Goal: Information Seeking & Learning: Check status

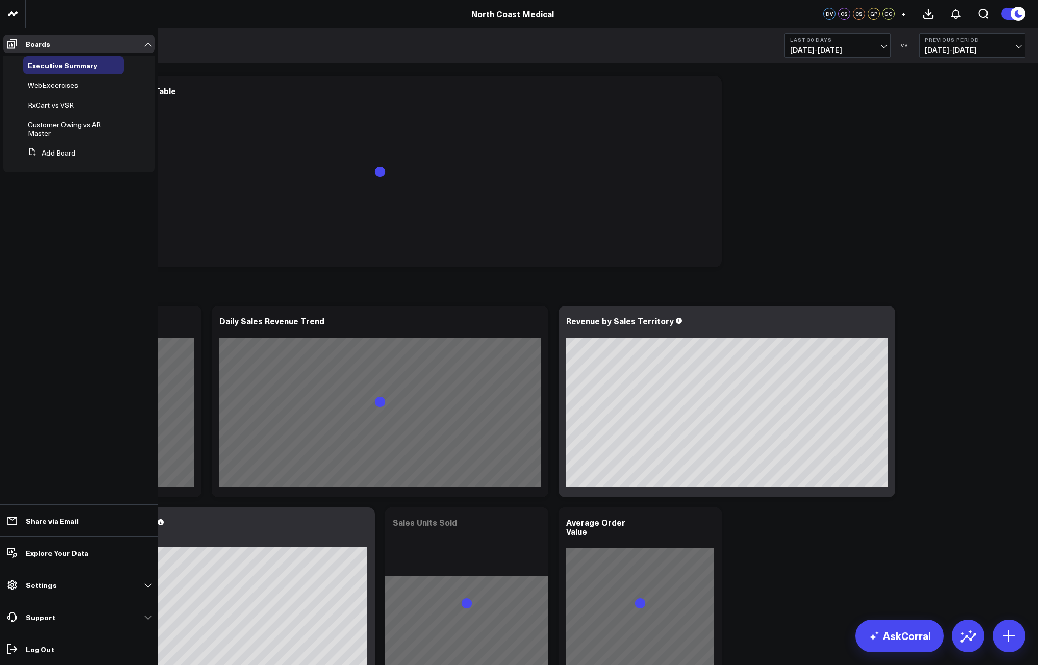
click at [72, 84] on span "WebExcercises" at bounding box center [53, 85] width 51 height 10
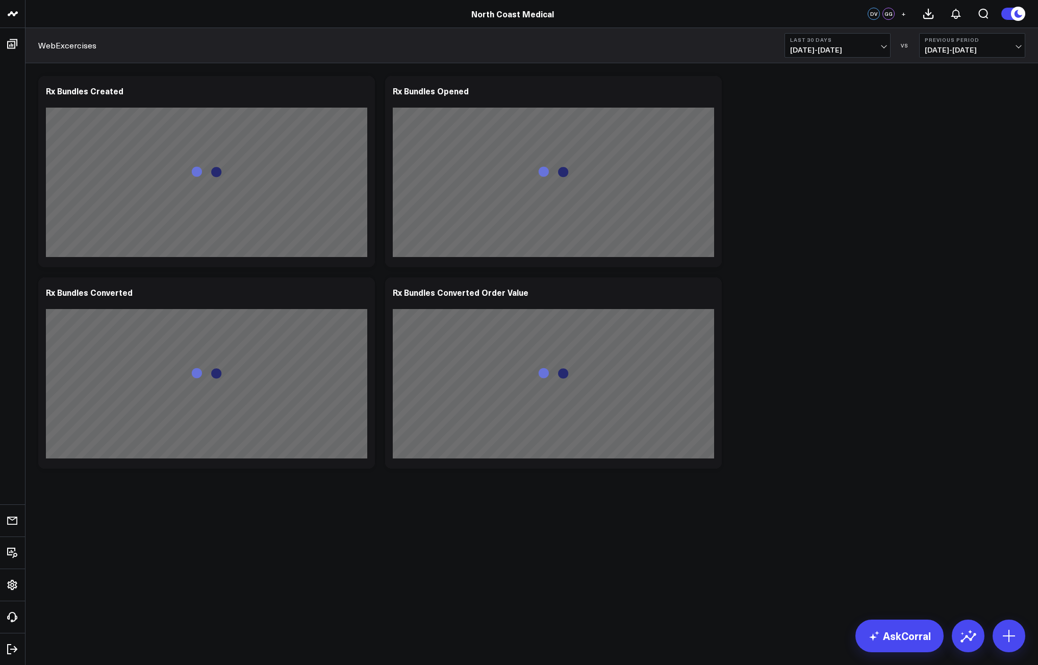
click at [847, 58] on div "WebExcercises Last 30 Days [DATE] - [DATE] VS Previous Period [DATE] - [DATE]" at bounding box center [532, 45] width 1013 height 35
click at [847, 52] on span "[DATE] - [DATE]" at bounding box center [837, 50] width 95 height 8
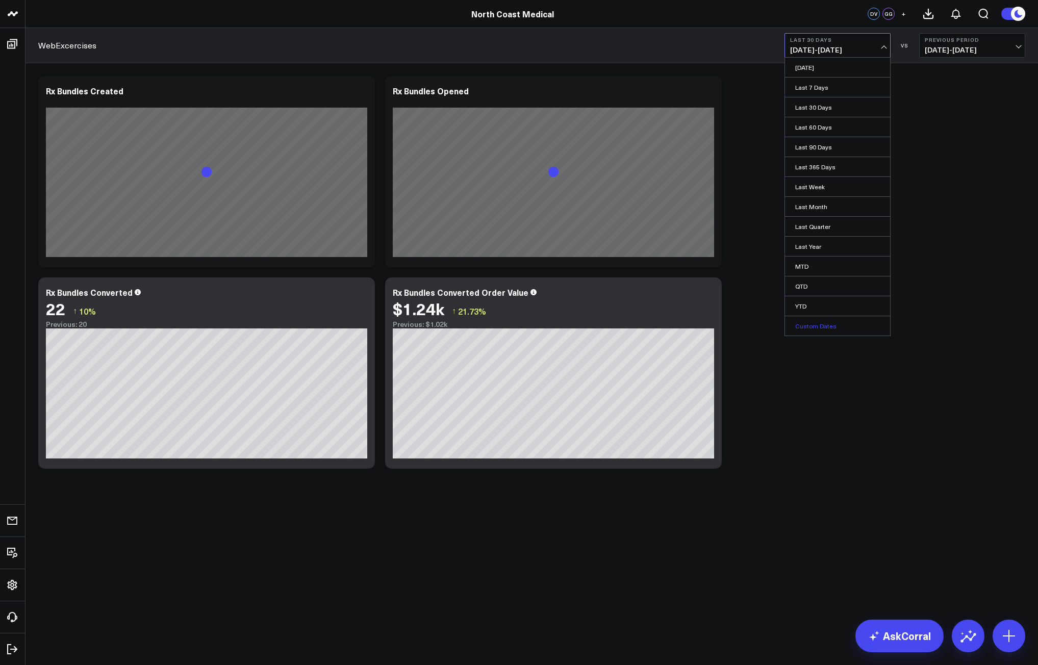
click at [819, 321] on link "Custom Dates" at bounding box center [837, 325] width 105 height 19
select select "8"
select select "2025"
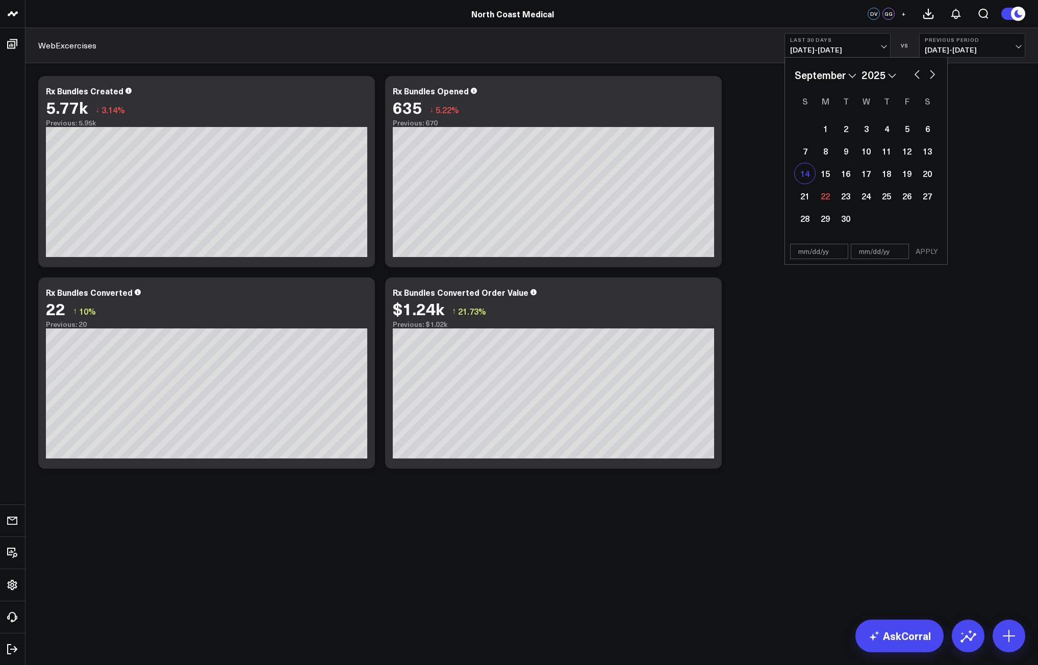
click at [808, 172] on div "14" at bounding box center [805, 173] width 20 height 20
type input "[DATE]"
select select "8"
select select "2025"
click at [931, 174] on div "20" at bounding box center [927, 173] width 20 height 20
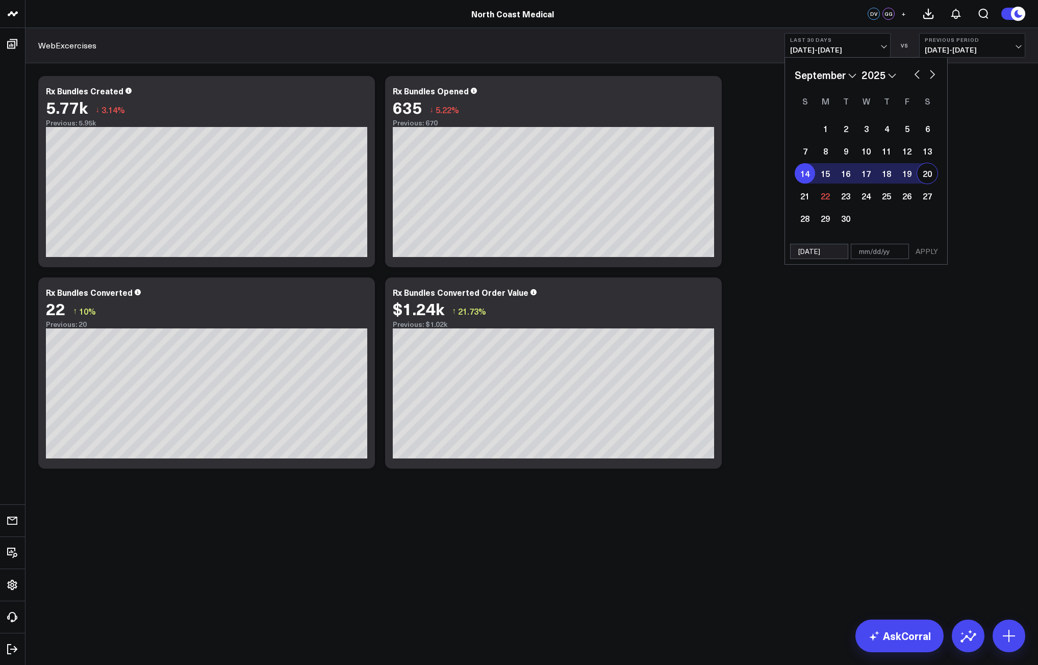
type input "[DATE]"
select select "8"
select select "2025"
click at [934, 259] on button "APPLY" at bounding box center [927, 251] width 31 height 15
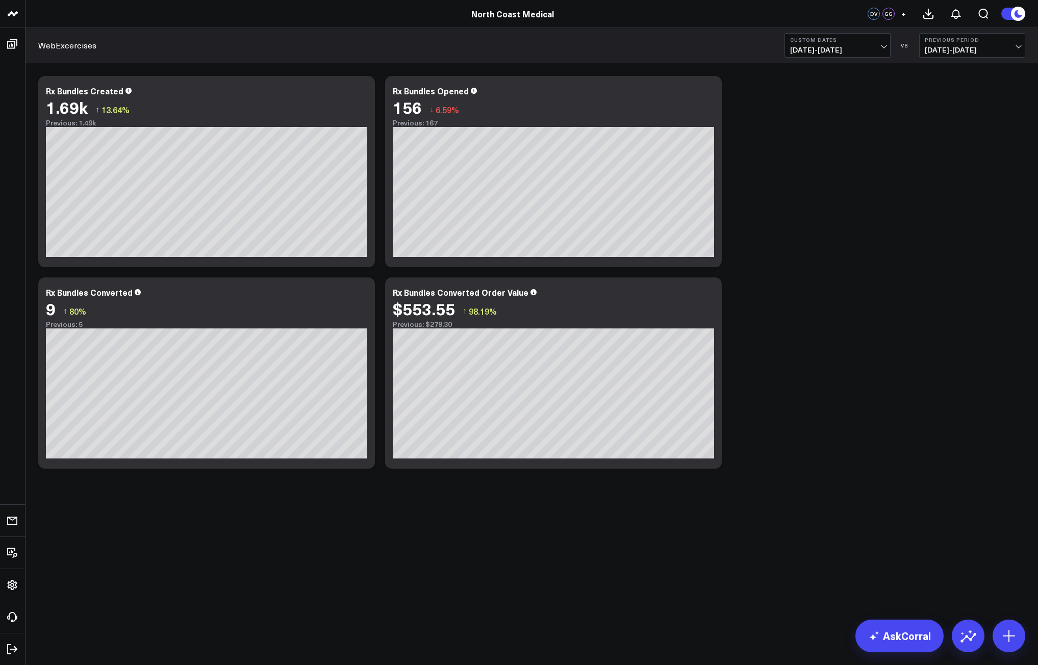
click at [871, 50] on span "[DATE] - [DATE]" at bounding box center [837, 50] width 95 height 8
click at [944, 41] on b "Previous Period" at bounding box center [972, 40] width 95 height 6
click at [959, 41] on b "Previous Period" at bounding box center [972, 40] width 95 height 6
click at [838, 333] on div "Modify via AI Copy link to widget Ask support Remove Create linked copy Executi…" at bounding box center [531, 272] width 997 height 403
click at [857, 39] on b "Custom Dates" at bounding box center [837, 40] width 95 height 6
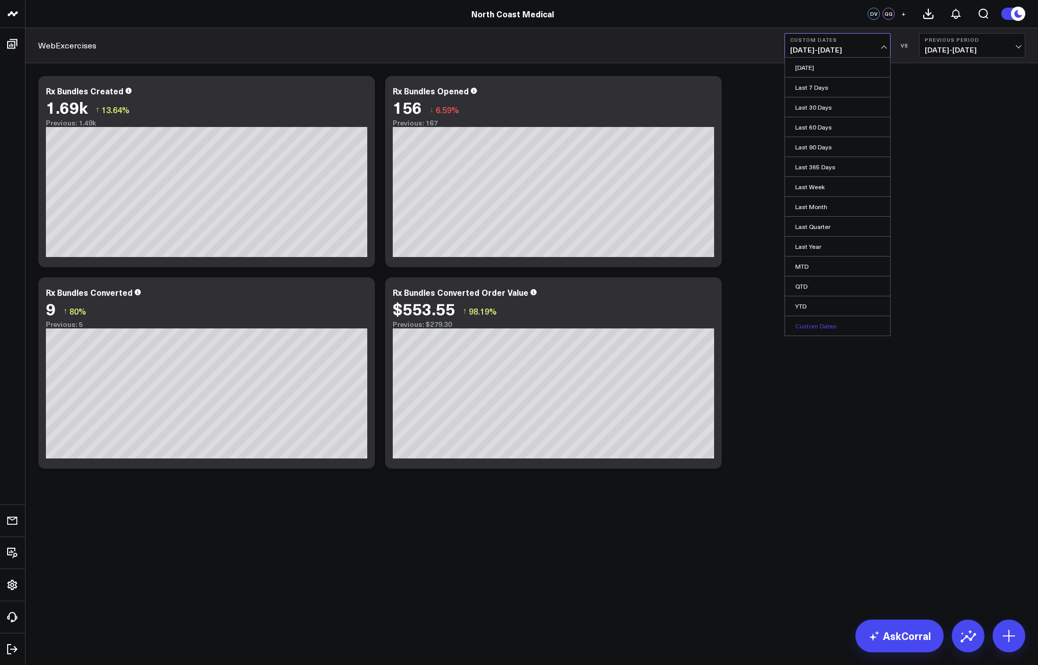
click at [828, 328] on link "Custom Dates" at bounding box center [837, 325] width 105 height 19
select select "8"
select select "2025"
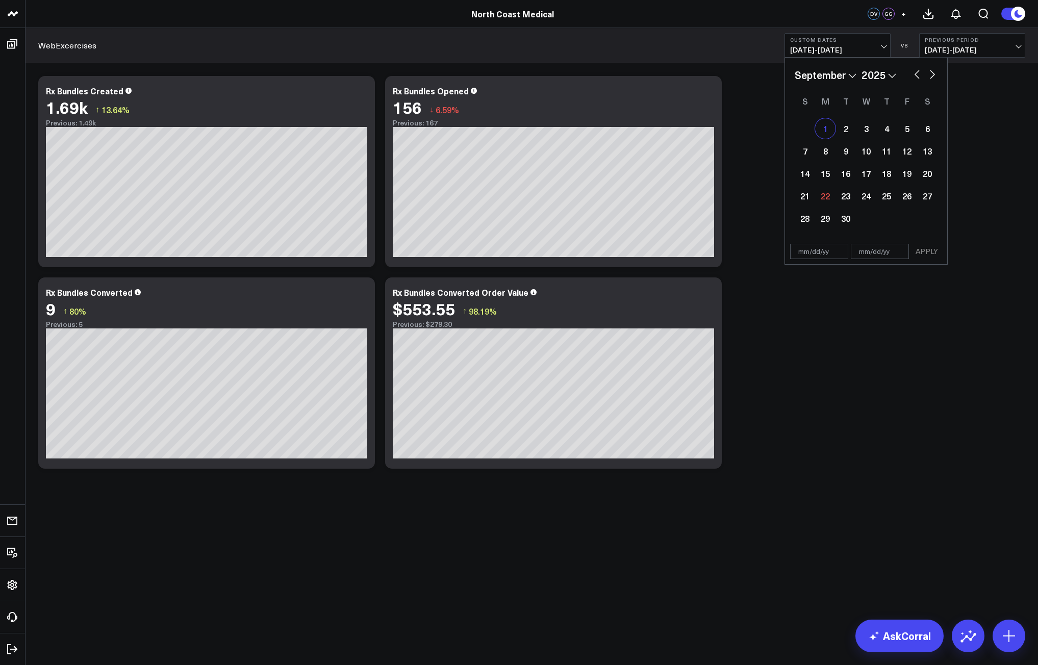
click at [826, 135] on div "1" at bounding box center [825, 128] width 20 height 20
type input "[DATE]"
select select "8"
select select "2025"
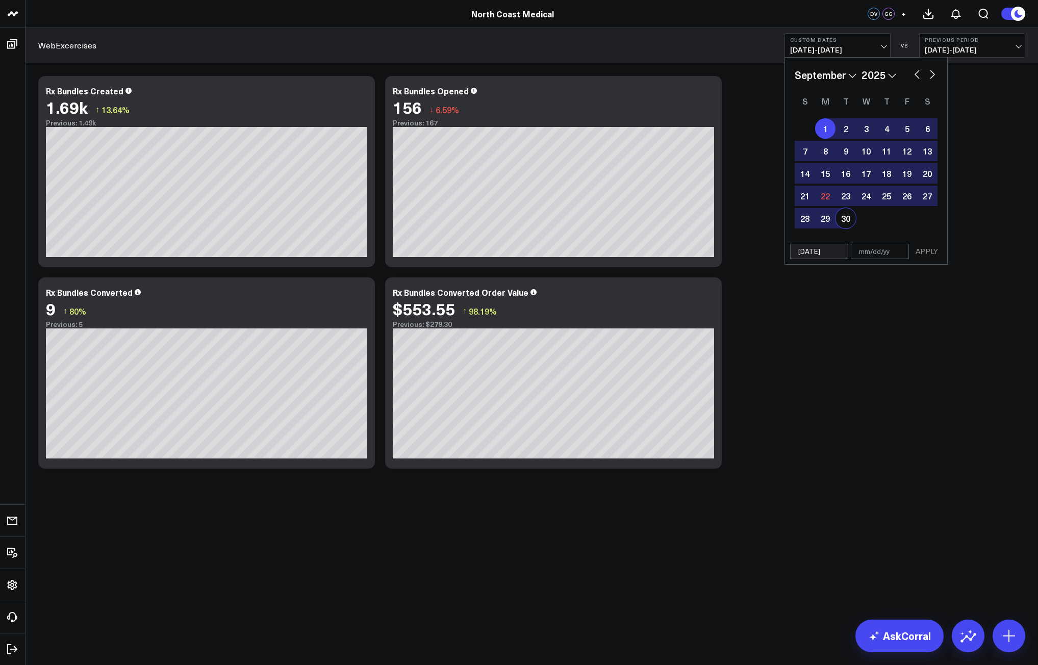
click at [847, 226] on div "30" at bounding box center [846, 218] width 20 height 20
type input "[DATE]"
select select "8"
select select "2025"
click at [929, 246] on button "APPLY" at bounding box center [927, 251] width 31 height 15
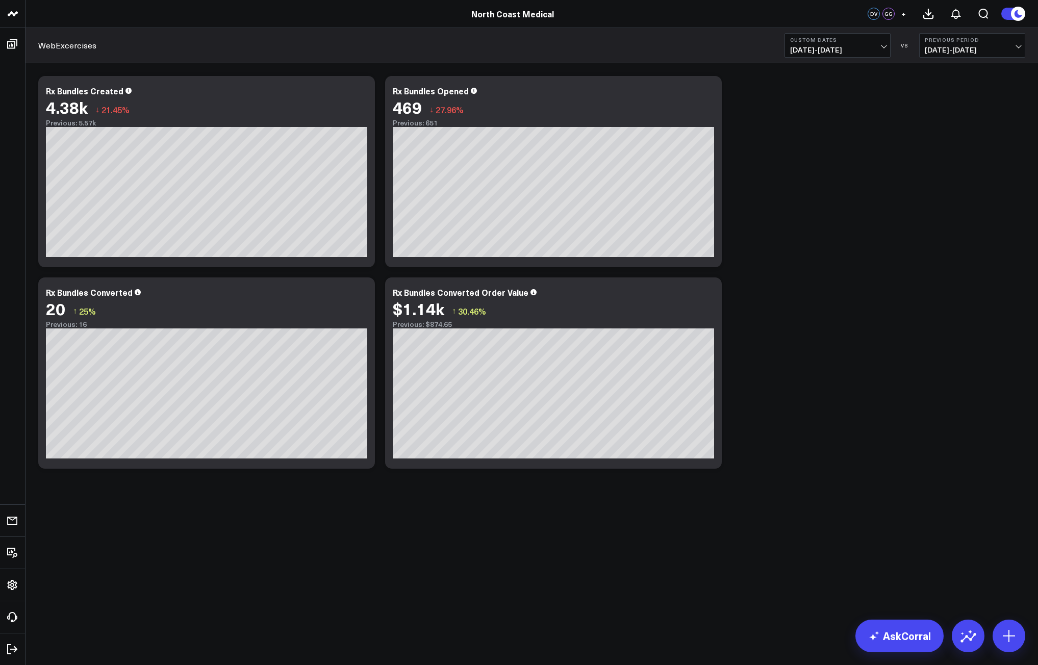
click at [944, 53] on span "[DATE] - [DATE]" at bounding box center [972, 50] width 95 height 8
click at [941, 151] on link "Custom Dates" at bounding box center [972, 146] width 105 height 19
select select "8"
select select "2025"
click at [907, 123] on div "1" at bounding box center [903, 128] width 20 height 20
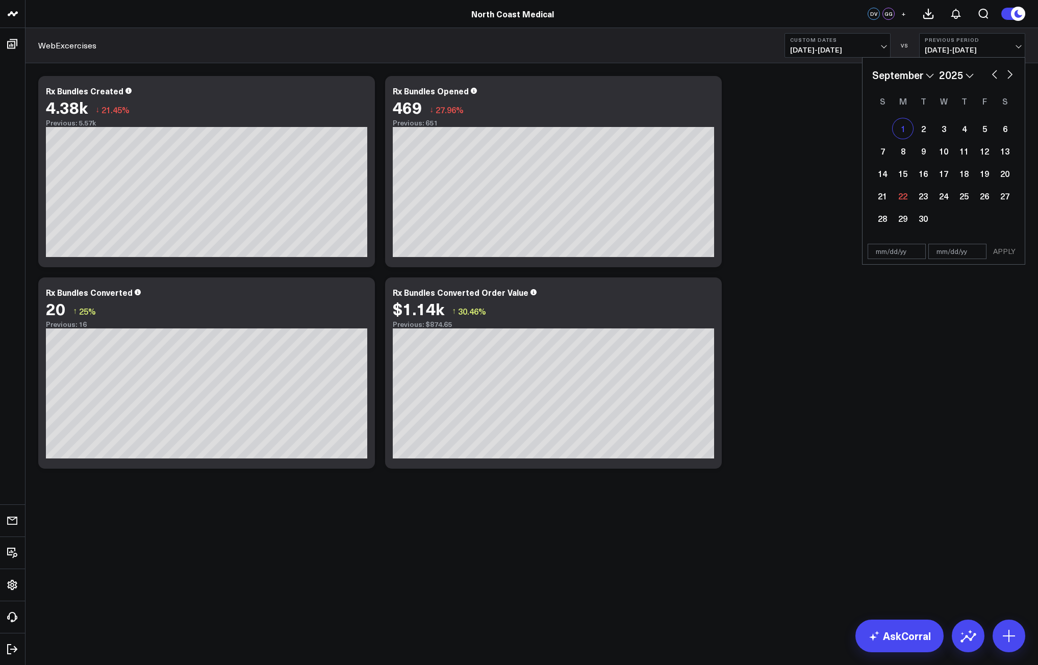
type input "[DATE]"
select select "8"
select select "2025"
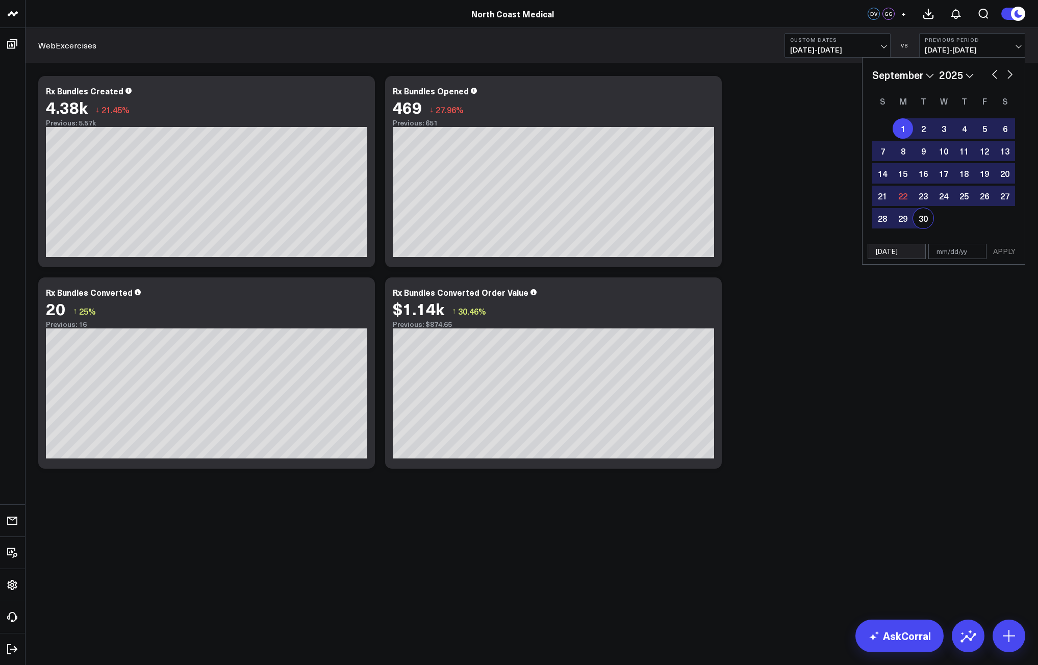
click at [923, 223] on div "30" at bounding box center [923, 218] width 20 height 20
type input "[DATE]"
select select "8"
select select "2025"
click at [1005, 248] on button "APPLY" at bounding box center [1004, 251] width 31 height 15
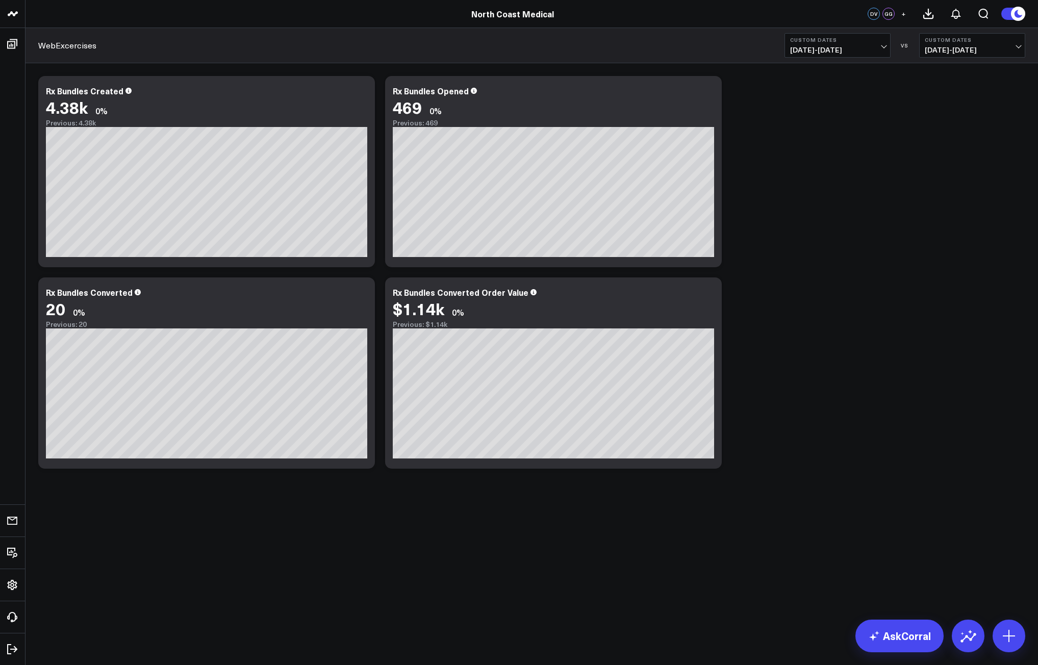
click at [935, 49] on span "[DATE] - [DATE]" at bounding box center [972, 50] width 95 height 8
click at [949, 149] on link "Custom Dates" at bounding box center [972, 146] width 105 height 19
select select "8"
select select "2025"
click at [996, 70] on button "button" at bounding box center [995, 73] width 10 height 12
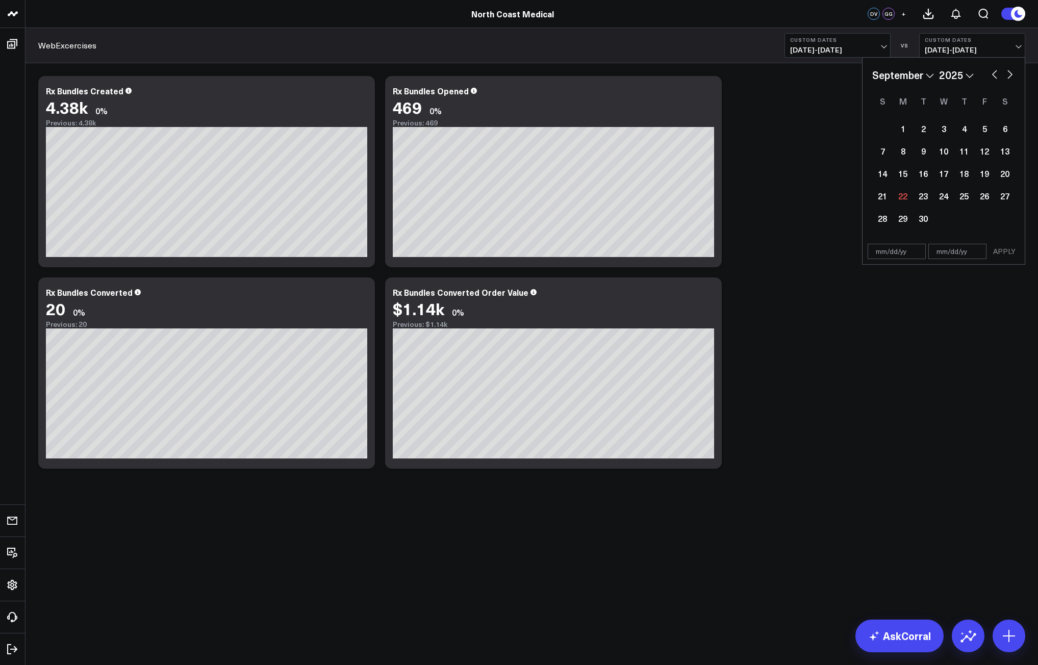
select select "7"
select select "2025"
click at [985, 134] on div "1" at bounding box center [984, 128] width 20 height 20
type input "[DATE]"
select select "7"
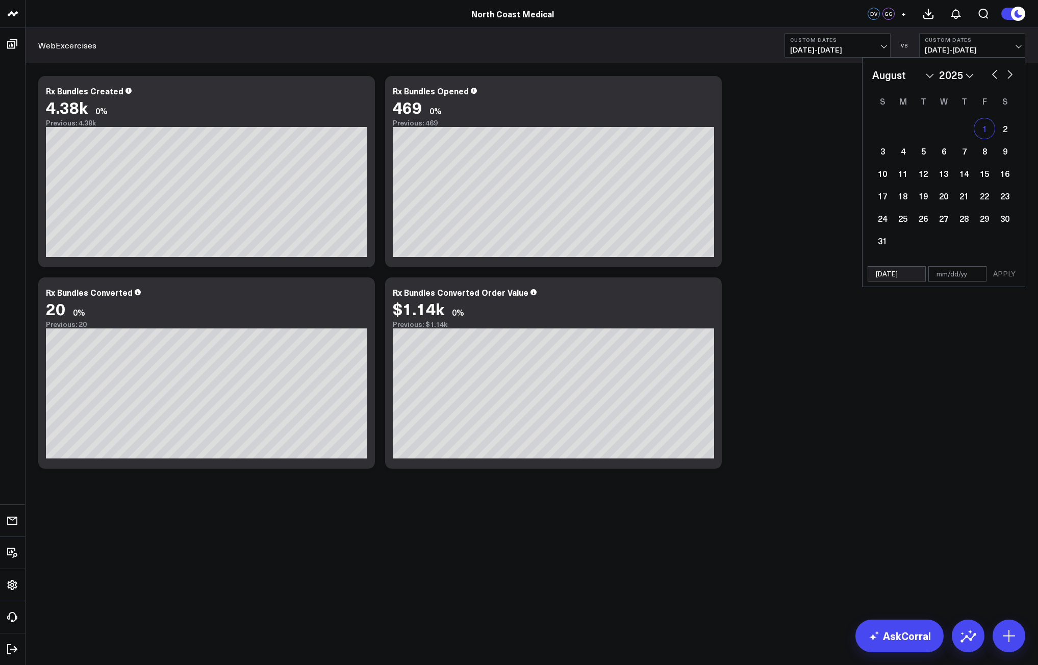
select select "2025"
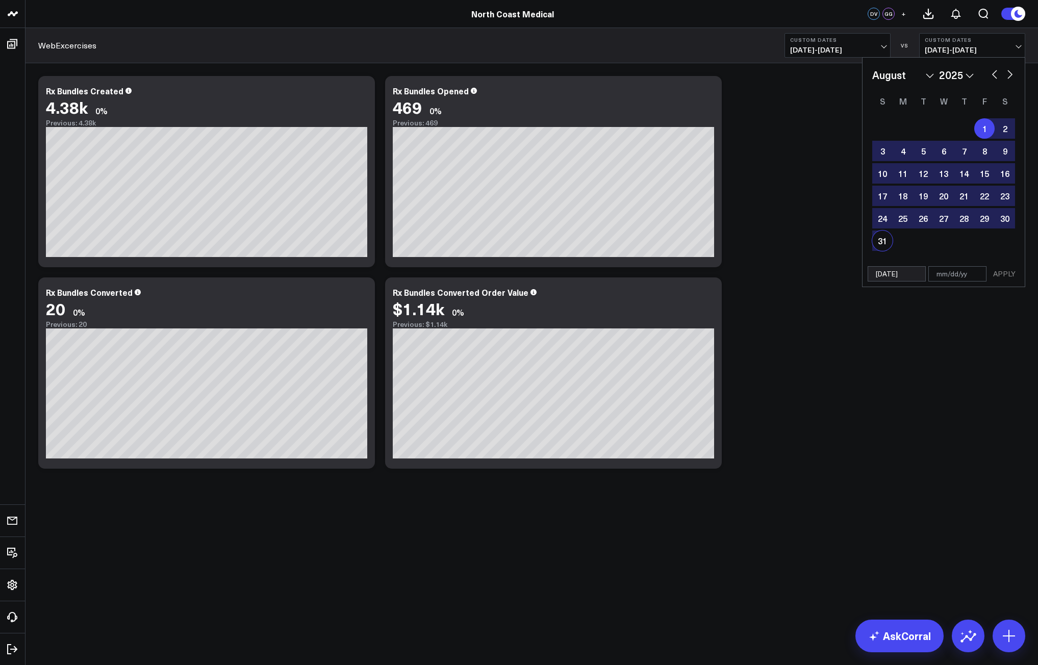
click at [881, 249] on div "31" at bounding box center [882, 241] width 20 height 20
type input "[DATE]"
select select "7"
select select "2025"
click at [989, 273] on div "[DATE] [DATE] APPLY" at bounding box center [943, 274] width 163 height 26
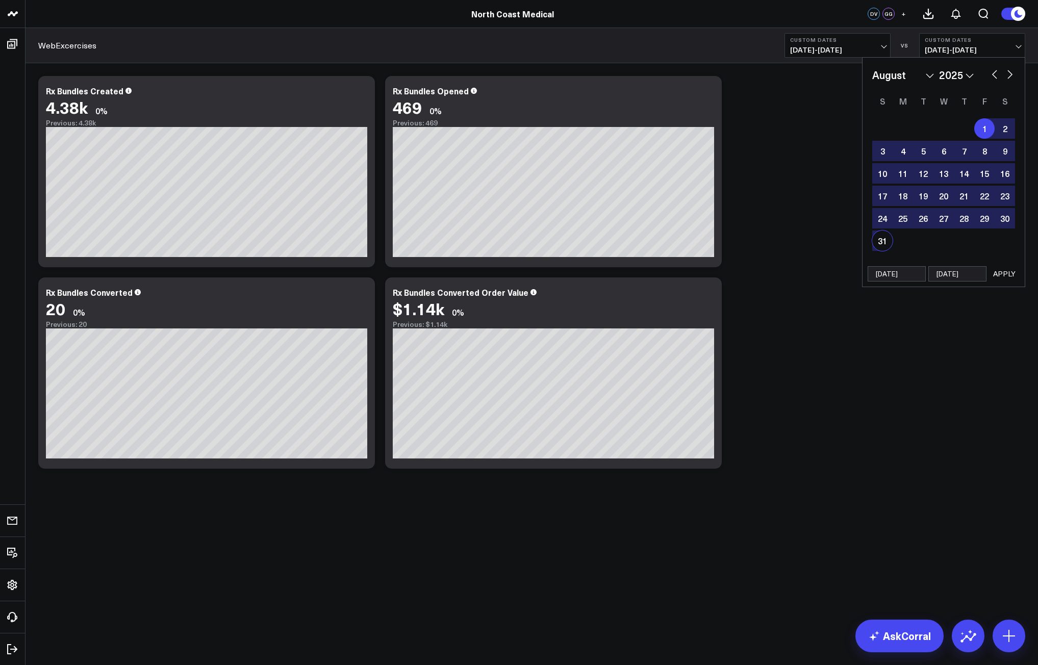
select select "7"
select select "2025"
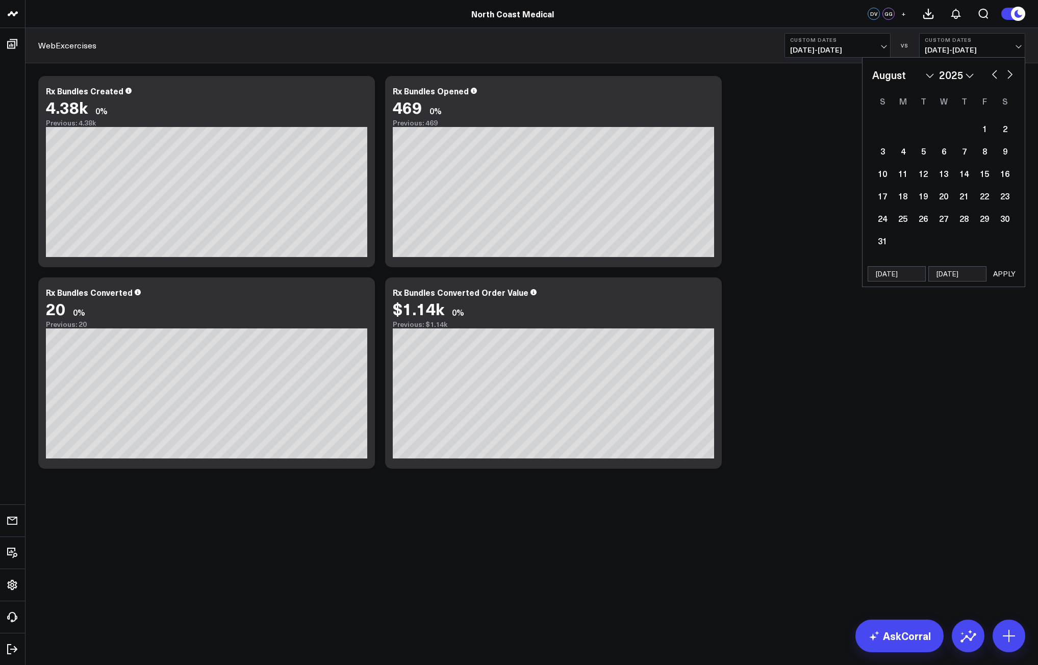
click at [997, 273] on button "APPLY" at bounding box center [1004, 273] width 31 height 15
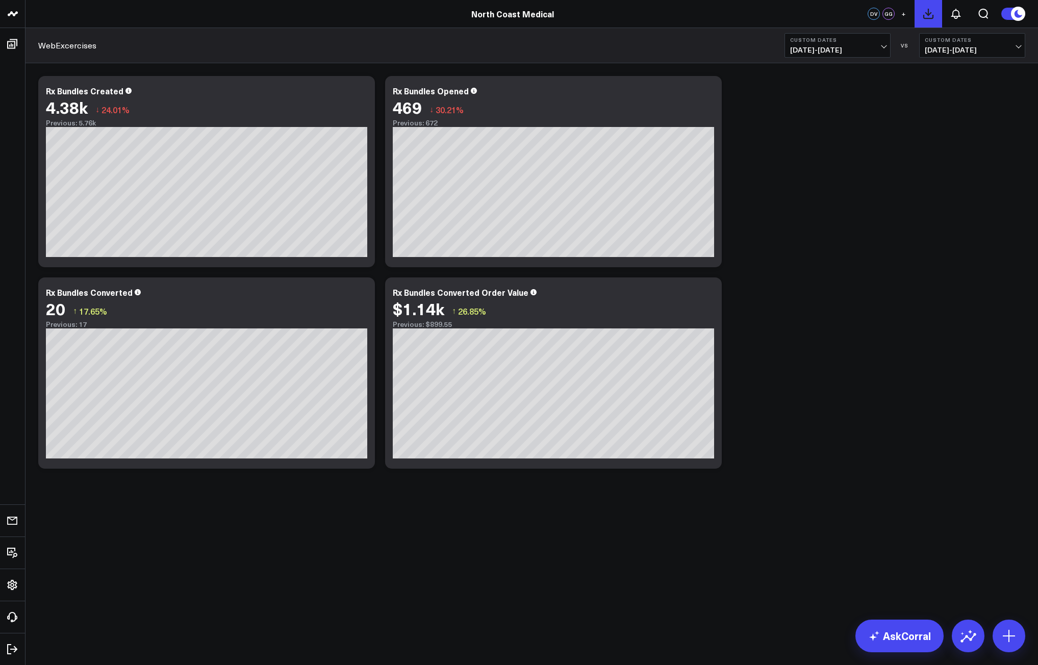
click at [930, 16] on icon at bounding box center [928, 14] width 12 height 12
click at [964, 16] on button "1" at bounding box center [956, 14] width 28 height 28
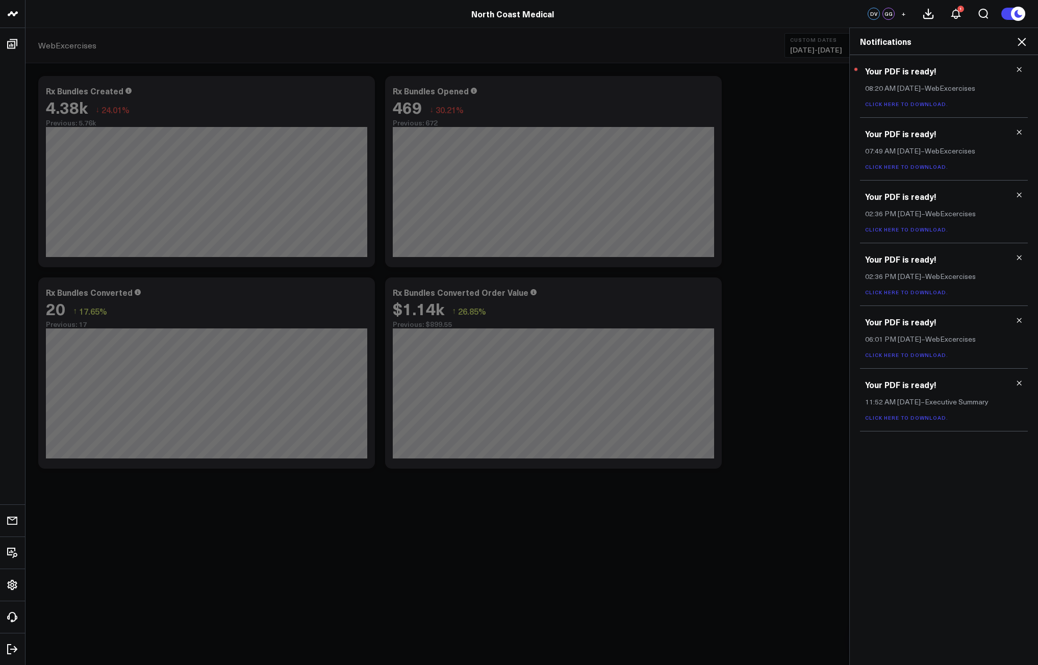
click at [926, 107] on link "Click here to download." at bounding box center [906, 104] width 83 height 7
